Goal: Information Seeking & Learning: Learn about a topic

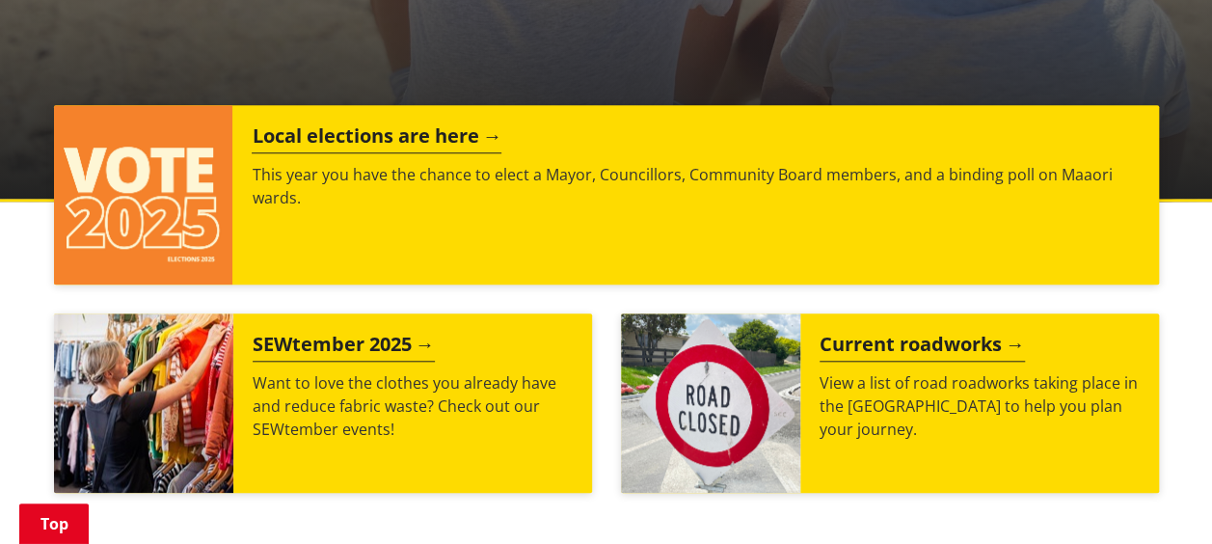
scroll to position [772, 0]
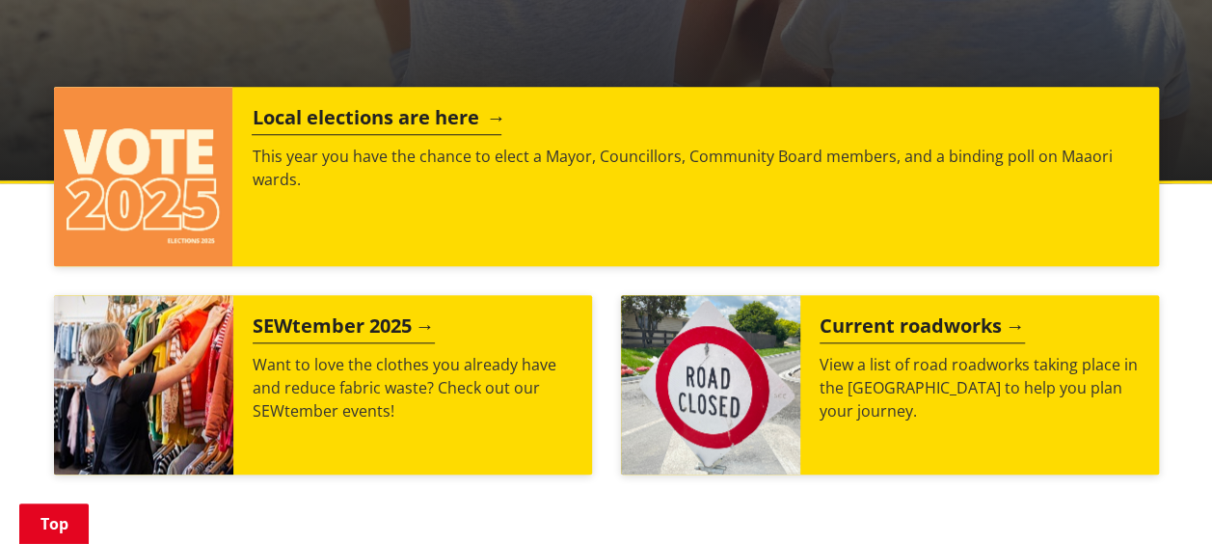
click at [399, 146] on p "This year you have the chance to elect a Mayor, Councillors, Community Board me…" at bounding box center [695, 168] width 887 height 46
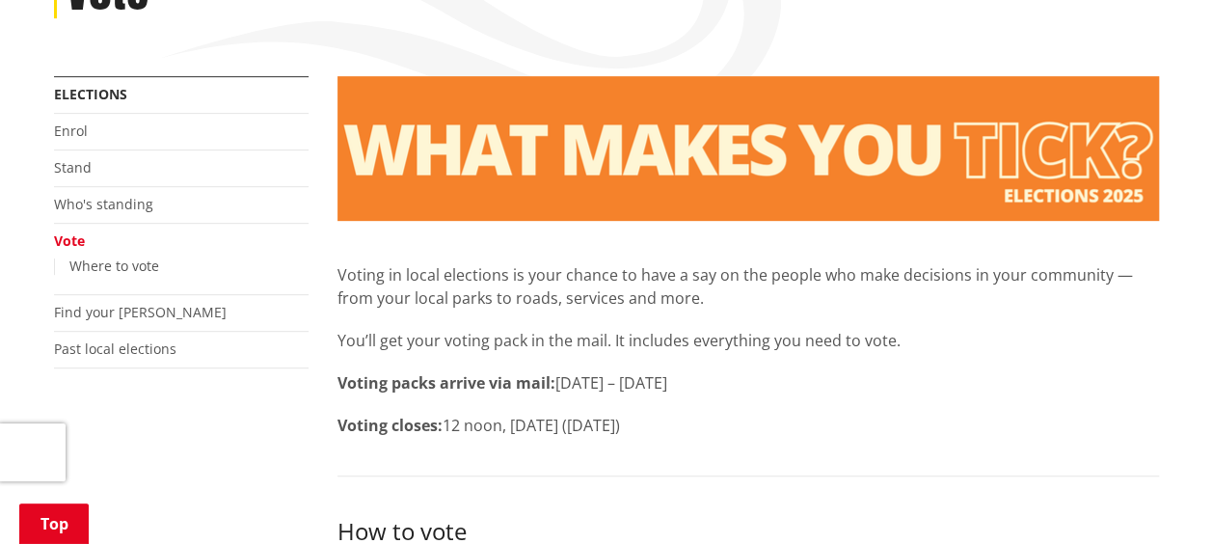
scroll to position [386, 0]
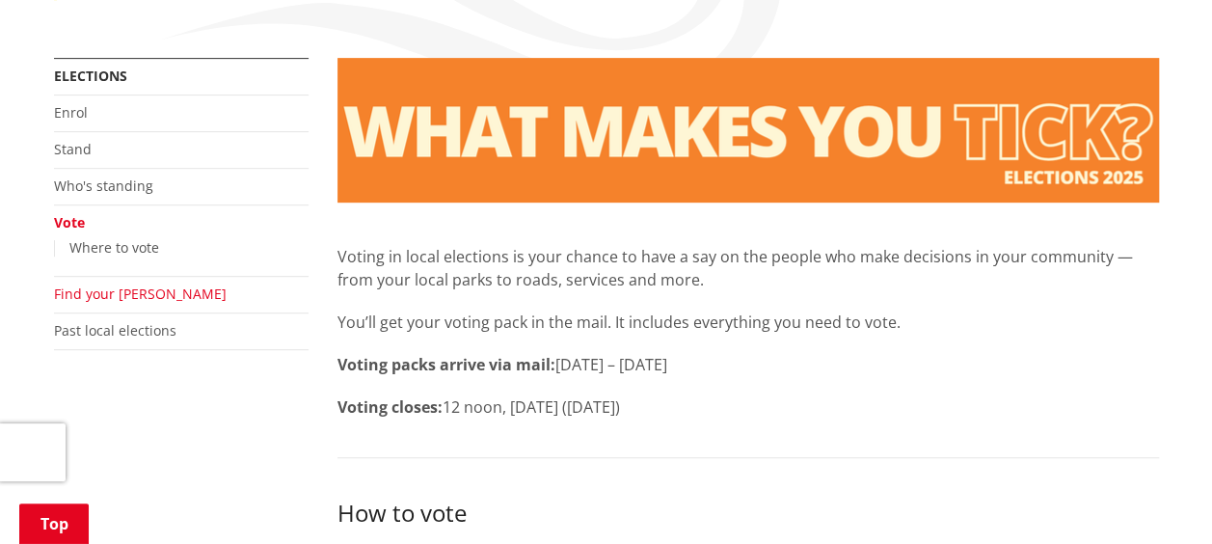
click at [135, 292] on link "Find your [PERSON_NAME]" at bounding box center [140, 294] width 173 height 18
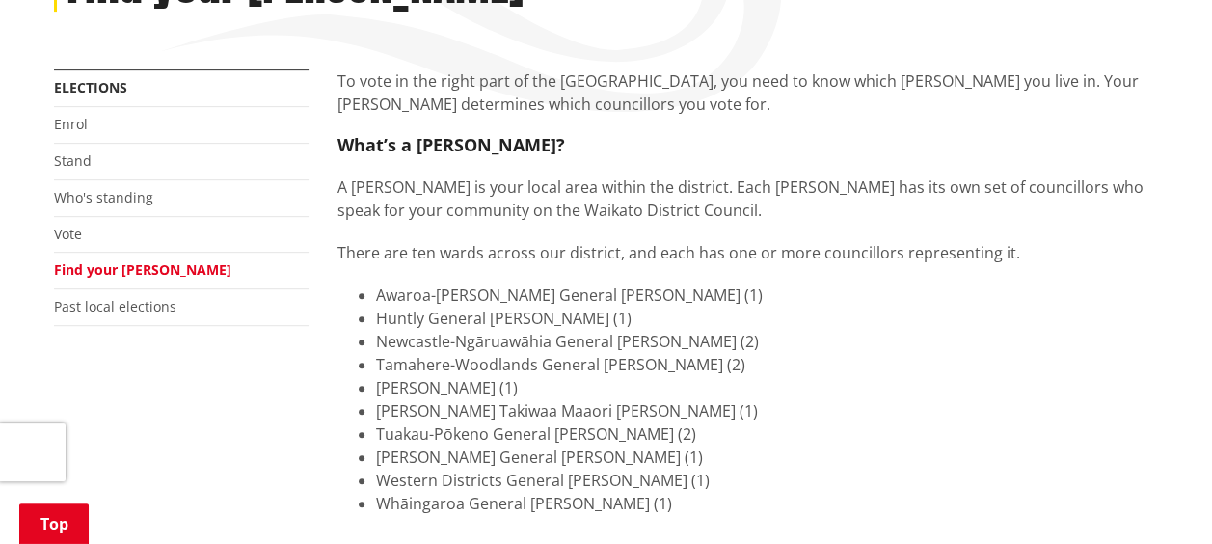
scroll to position [386, 0]
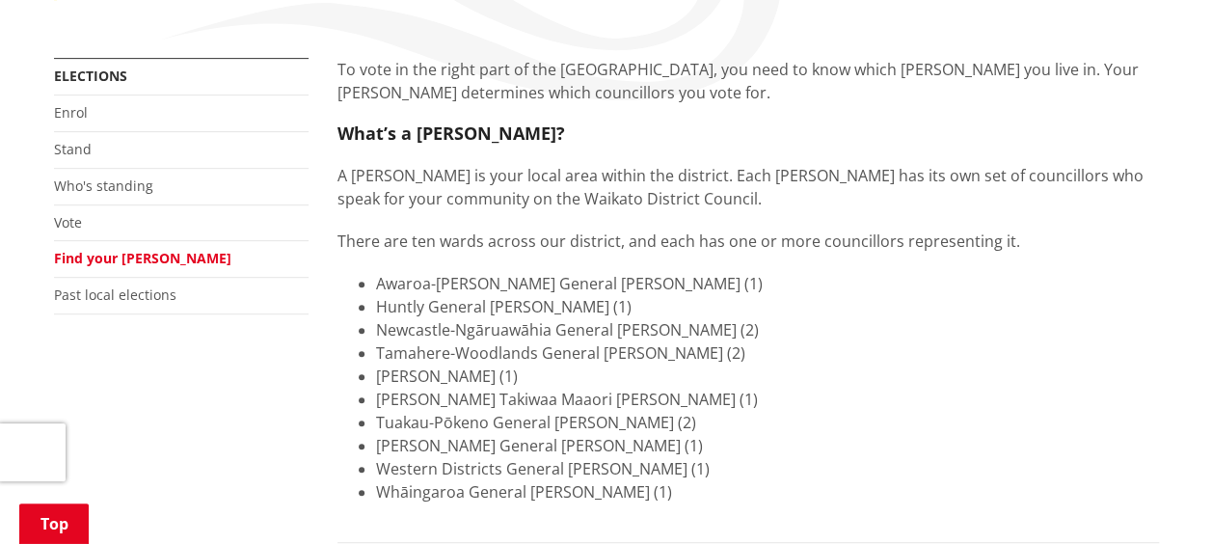
click at [474, 282] on li "Awaroa-Maramarua General Ward (1)" at bounding box center [767, 283] width 783 height 23
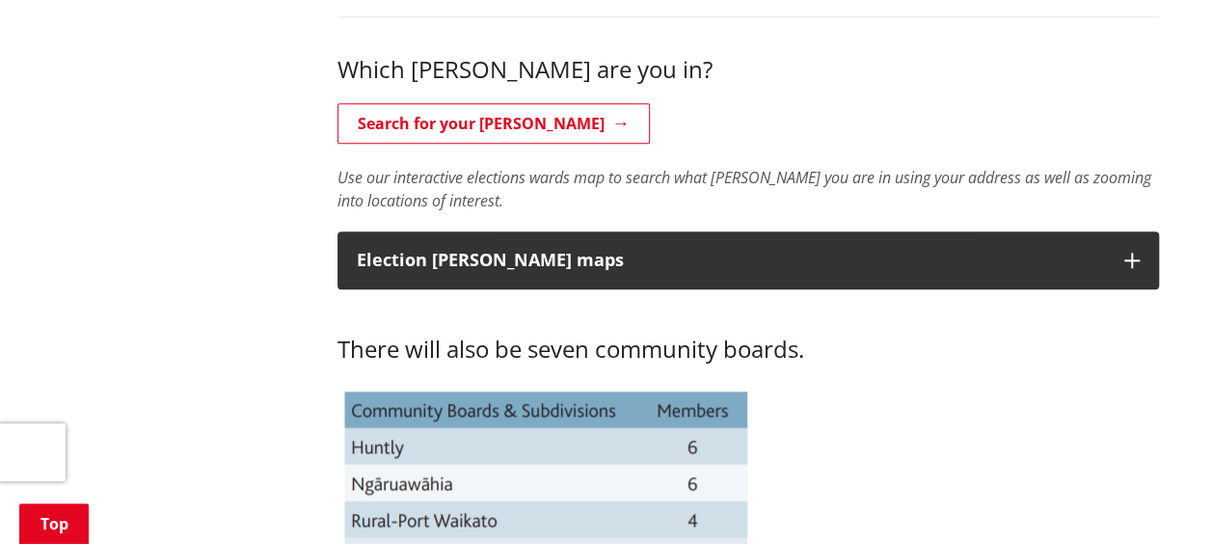
scroll to position [868, 0]
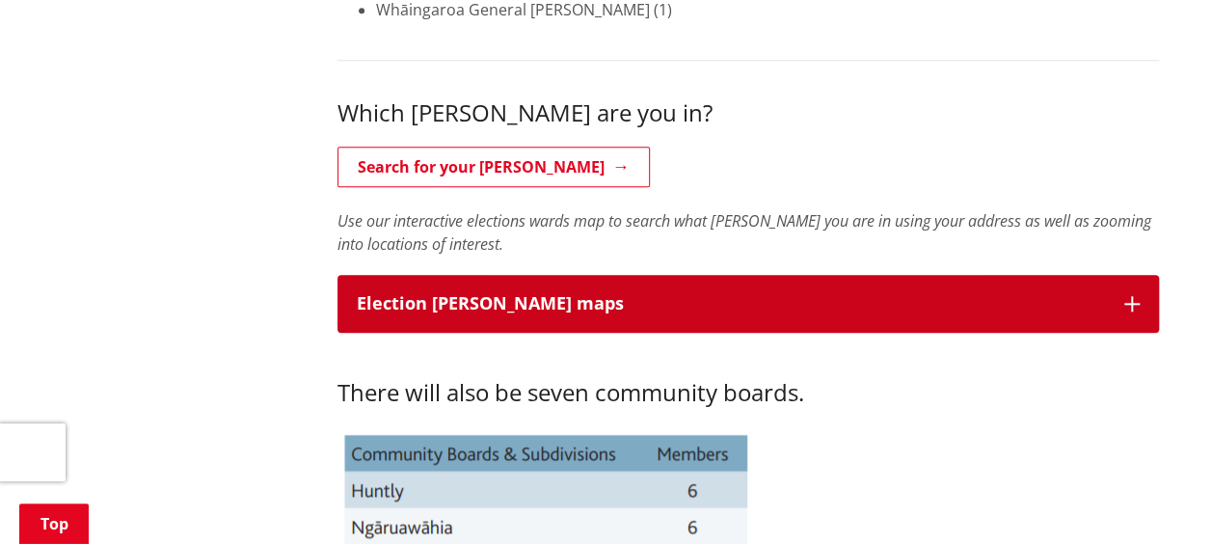
click at [584, 291] on button "Election ward maps" at bounding box center [749, 304] width 822 height 58
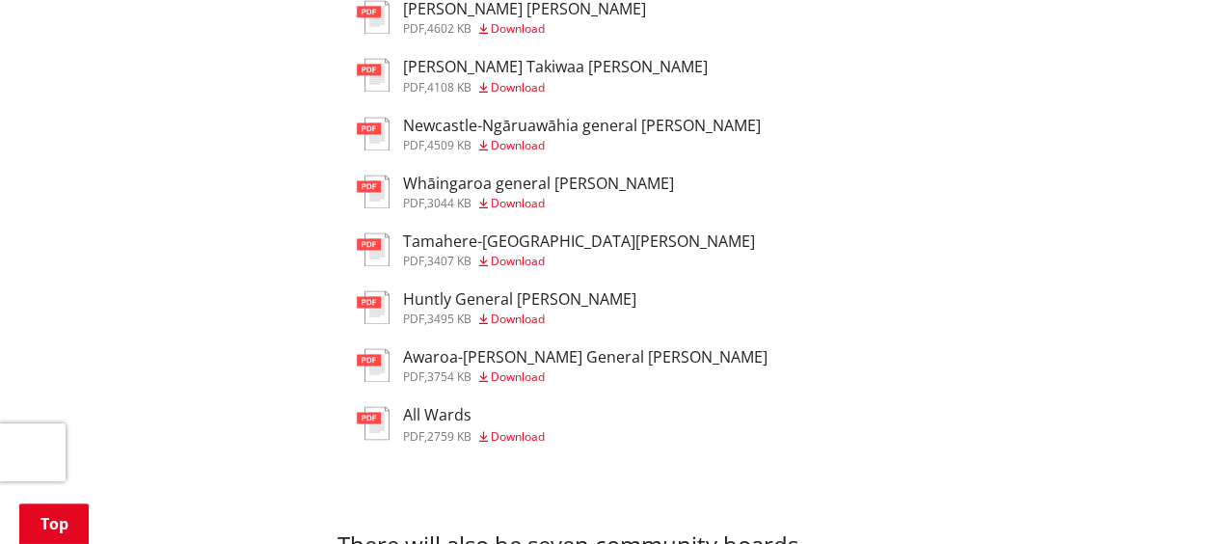
scroll to position [1447, 0]
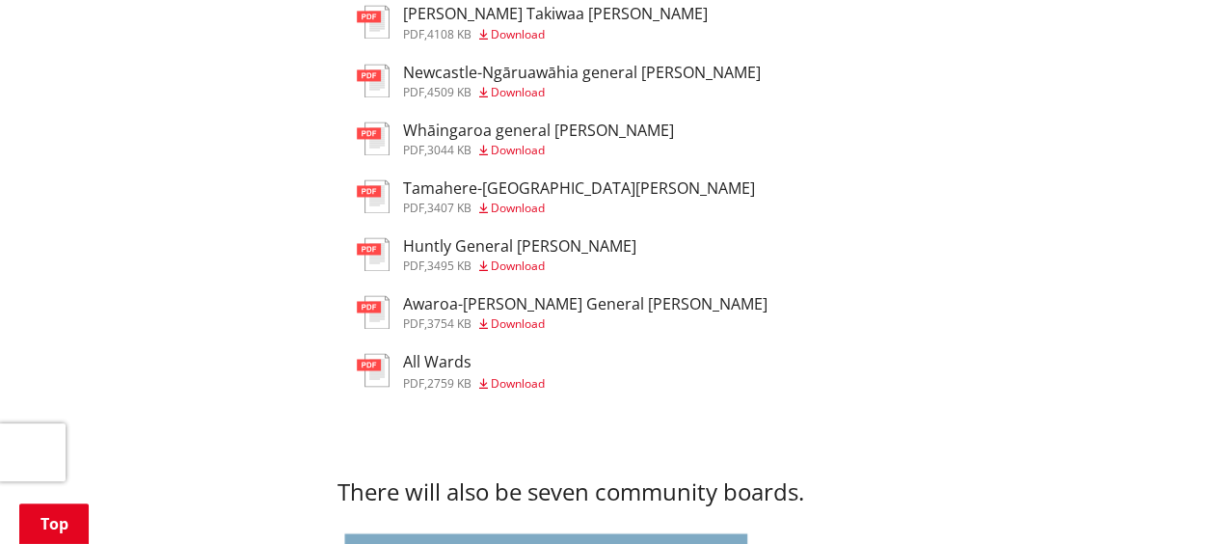
click at [509, 327] on span "Download" at bounding box center [518, 323] width 54 height 16
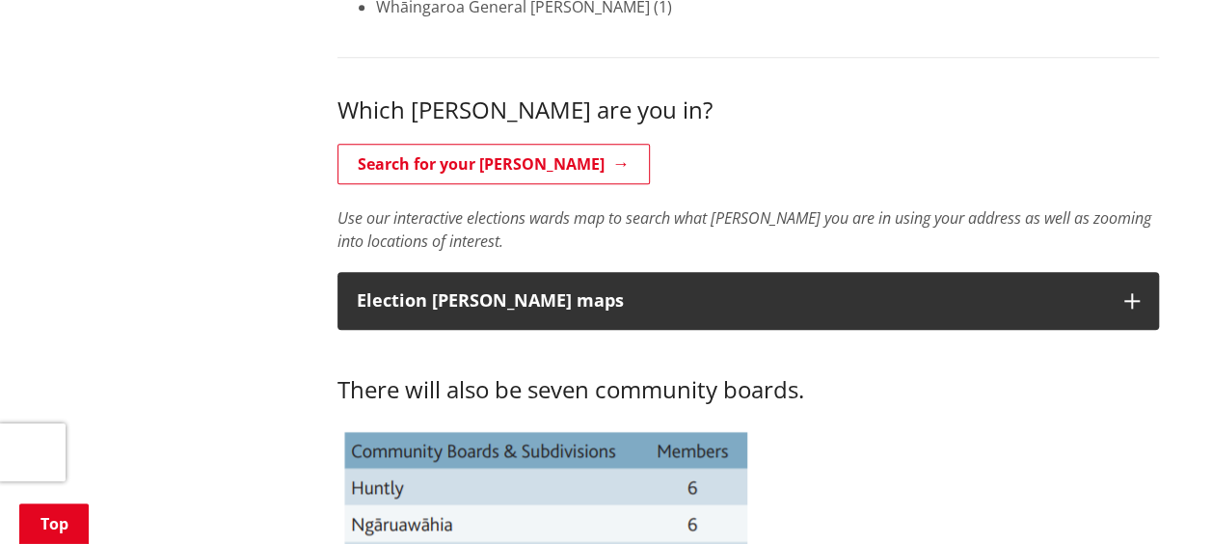
scroll to position [868, 0]
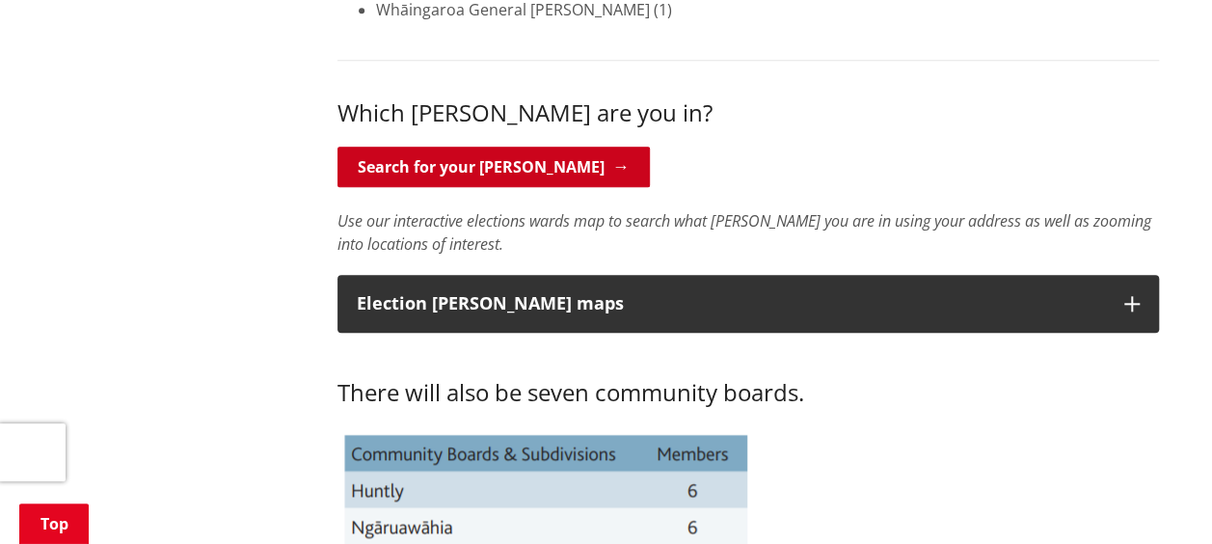
click at [435, 159] on link "Search for your ward" at bounding box center [494, 167] width 312 height 41
